Goal: Transaction & Acquisition: Purchase product/service

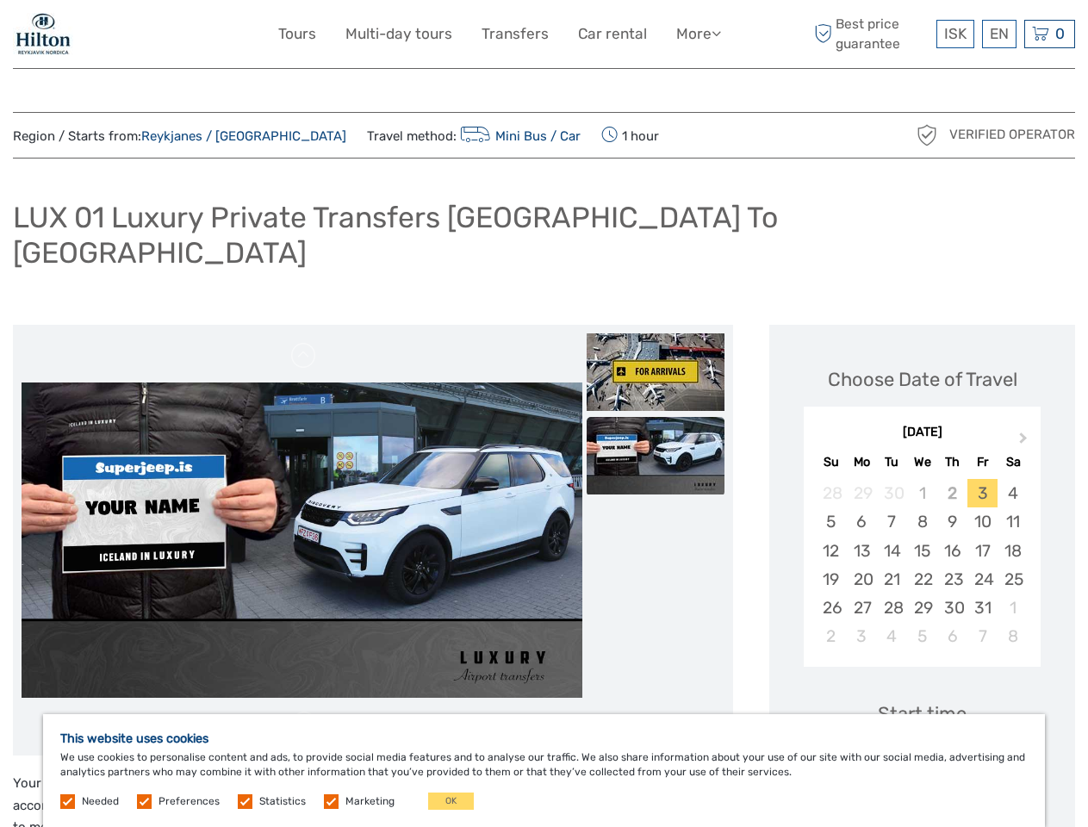
click at [697, 34] on link "More" at bounding box center [699, 34] width 45 height 25
click at [718, 33] on icon at bounding box center [716, 33] width 9 height 15
click at [955, 34] on span "ISK" at bounding box center [956, 33] width 22 height 17
click at [999, 34] on div "EN English Español Deutsch" at bounding box center [999, 34] width 34 height 28
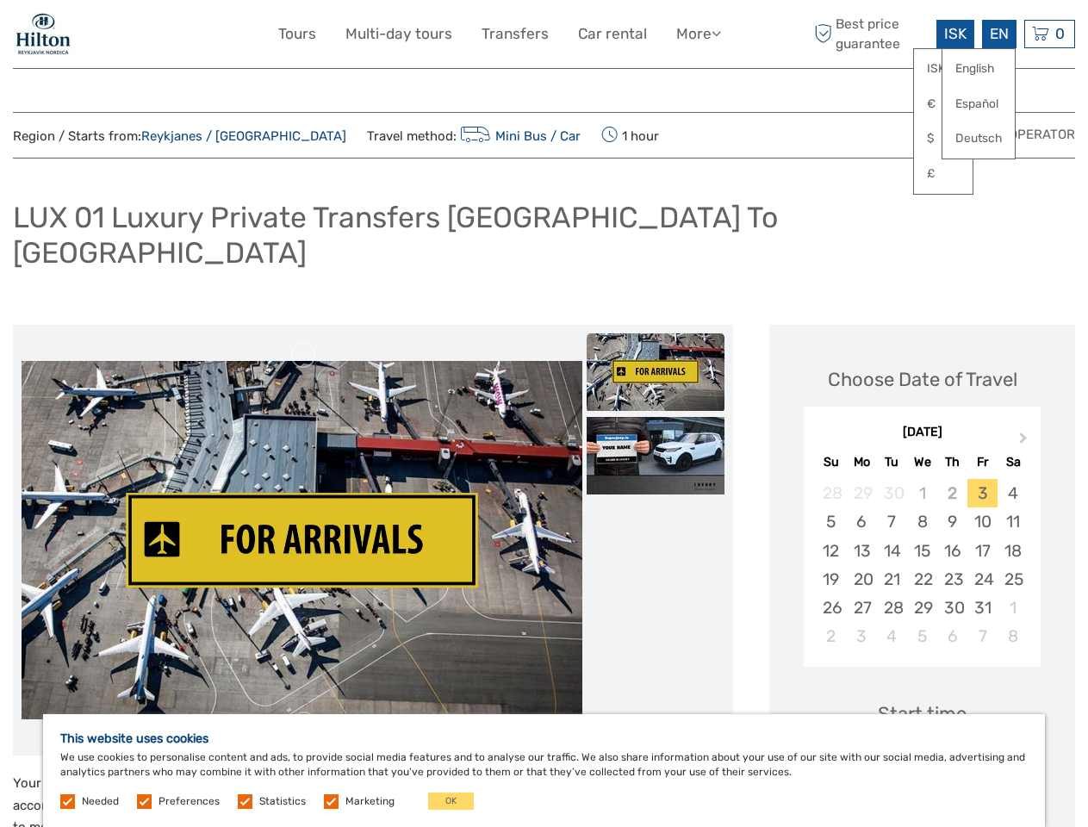
click at [1050, 34] on div "0 Items Total 0 ISK Checkout The shopping cart is empty." at bounding box center [1050, 34] width 51 height 28
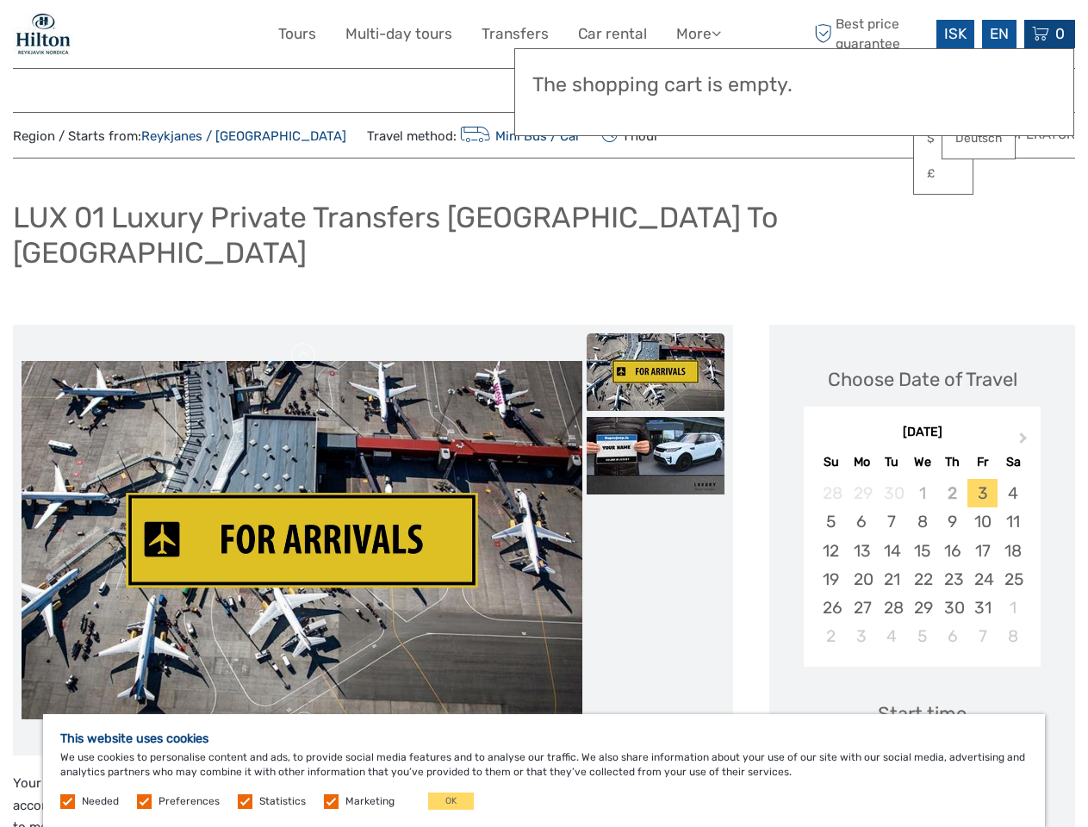
click at [302, 506] on img at bounding box center [302, 540] width 561 height 359
click at [304, 342] on link at bounding box center [304, 356] width 28 height 28
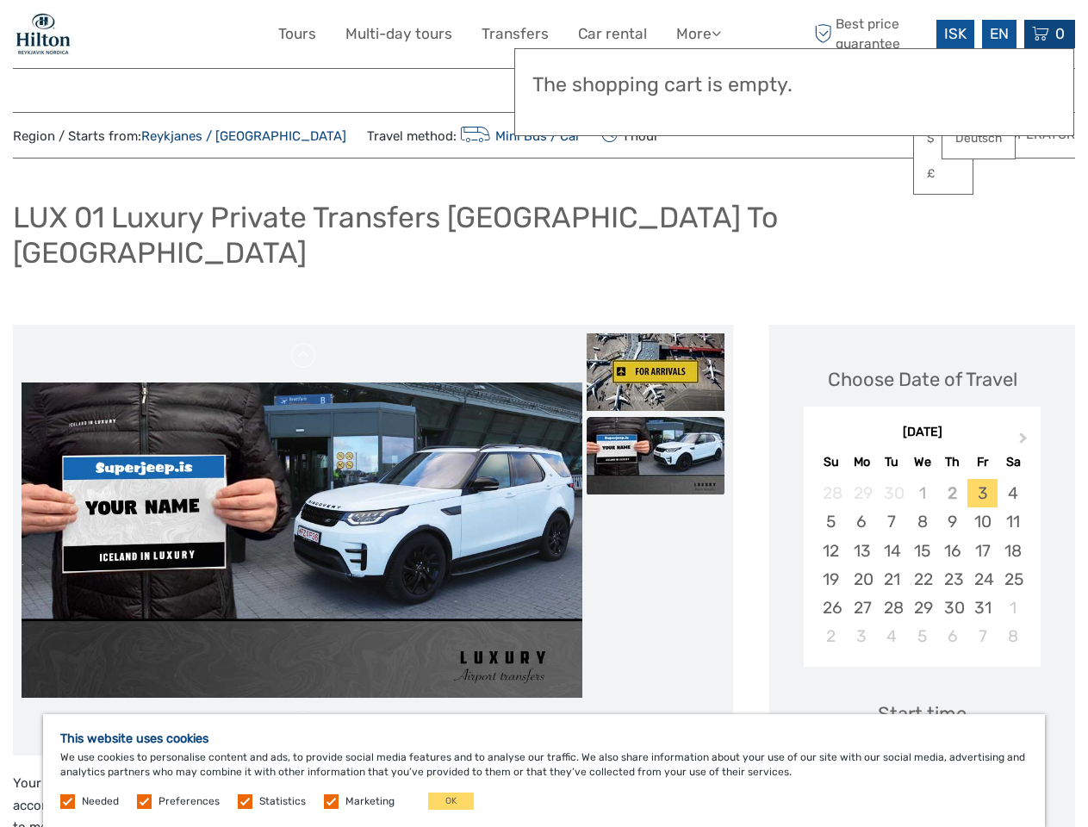
click at [656, 338] on img at bounding box center [656, 373] width 138 height 78
click at [656, 421] on img at bounding box center [656, 456] width 138 height 78
